Goal: Information Seeking & Learning: Learn about a topic

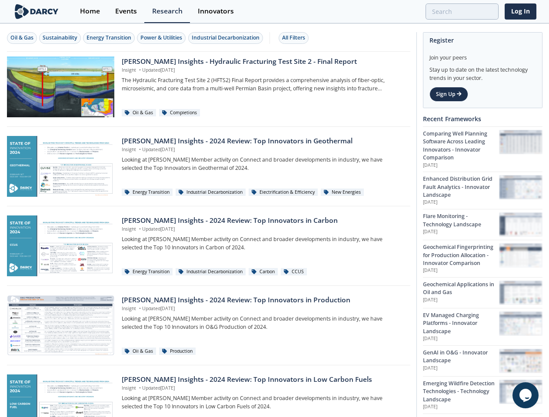
click at [22, 38] on div "Oil & Gas" at bounding box center [21, 38] width 23 height 8
click at [60, 38] on div "Sustainability" at bounding box center [60, 38] width 35 height 8
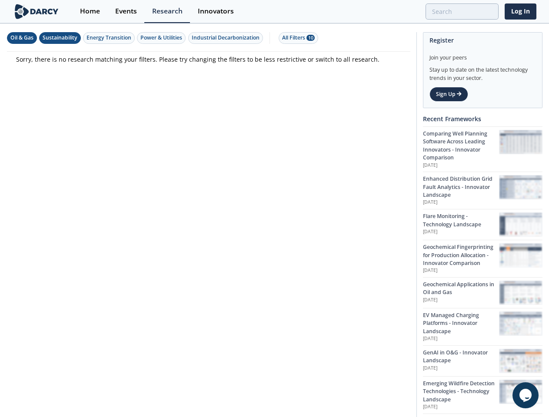
click at [110, 38] on div "Energy Transition" at bounding box center [108, 38] width 45 height 8
click at [163, 38] on div "Power & Utilities" at bounding box center [161, 38] width 42 height 8
click at [227, 38] on div "Industrial Decarbonization" at bounding box center [226, 38] width 68 height 8
